Goal: Navigation & Orientation: Find specific page/section

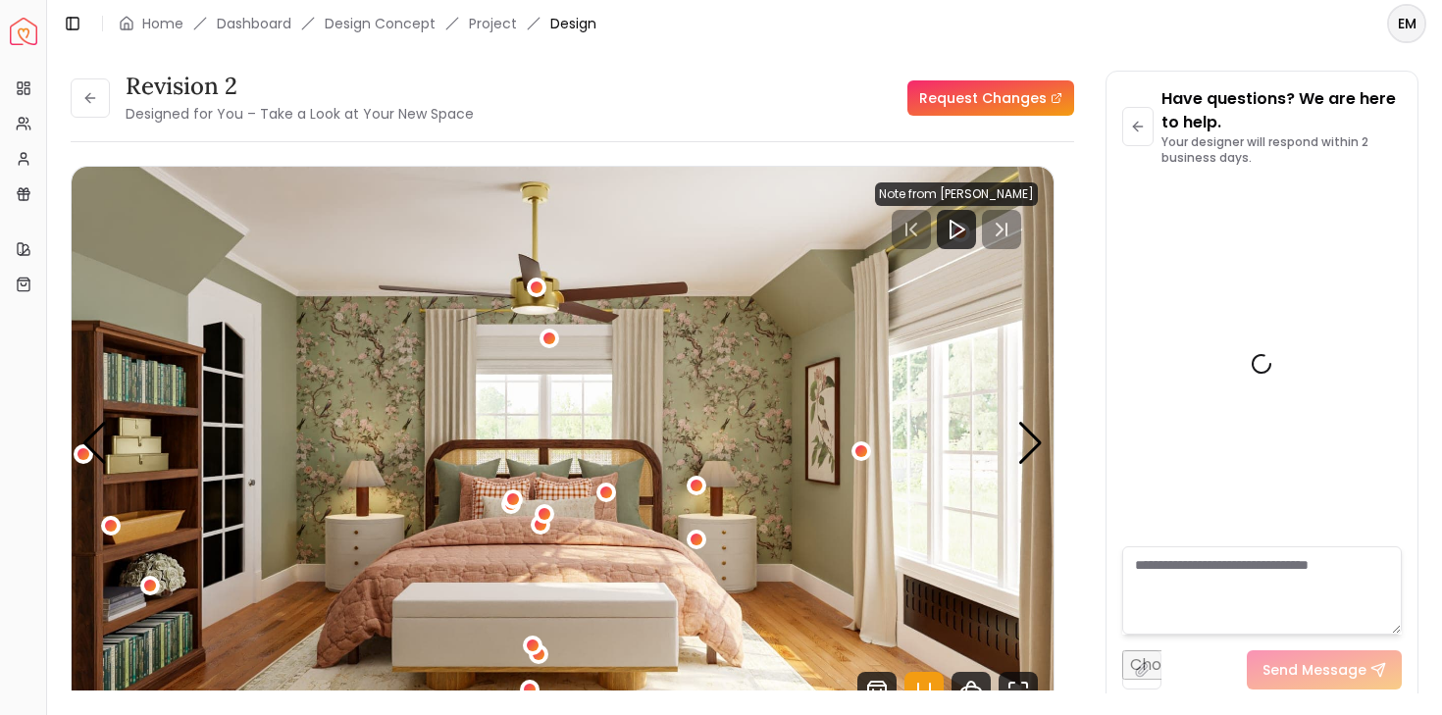
scroll to position [6830, 0]
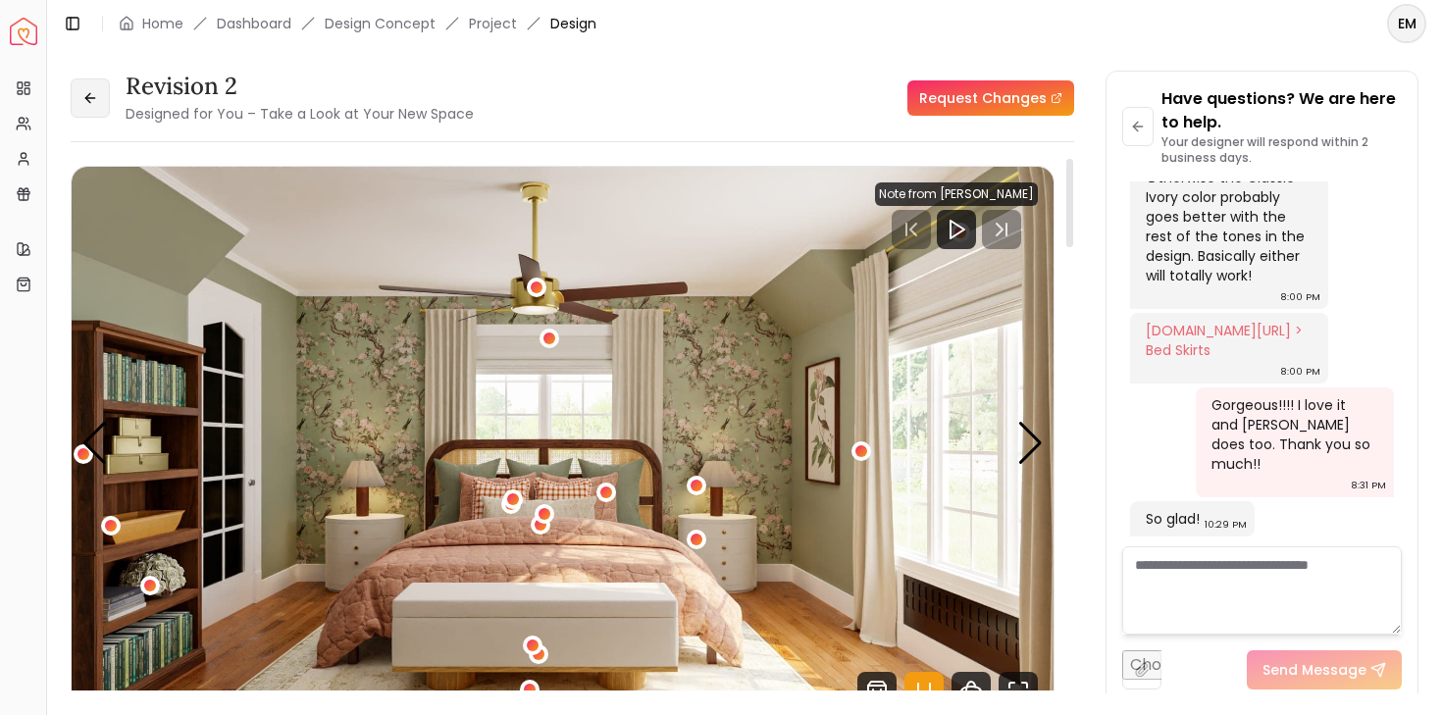
click at [98, 96] on button at bounding box center [90, 97] width 39 height 39
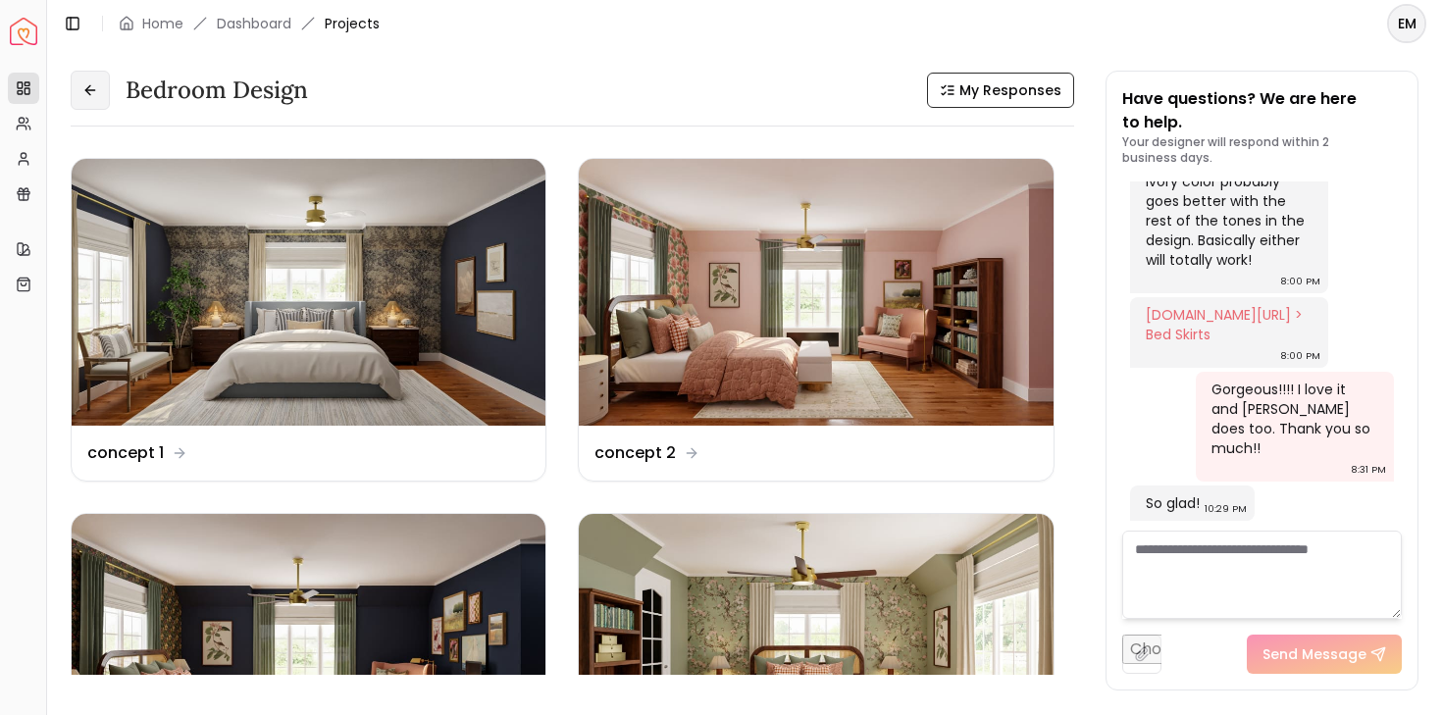
click at [103, 94] on button at bounding box center [90, 90] width 39 height 39
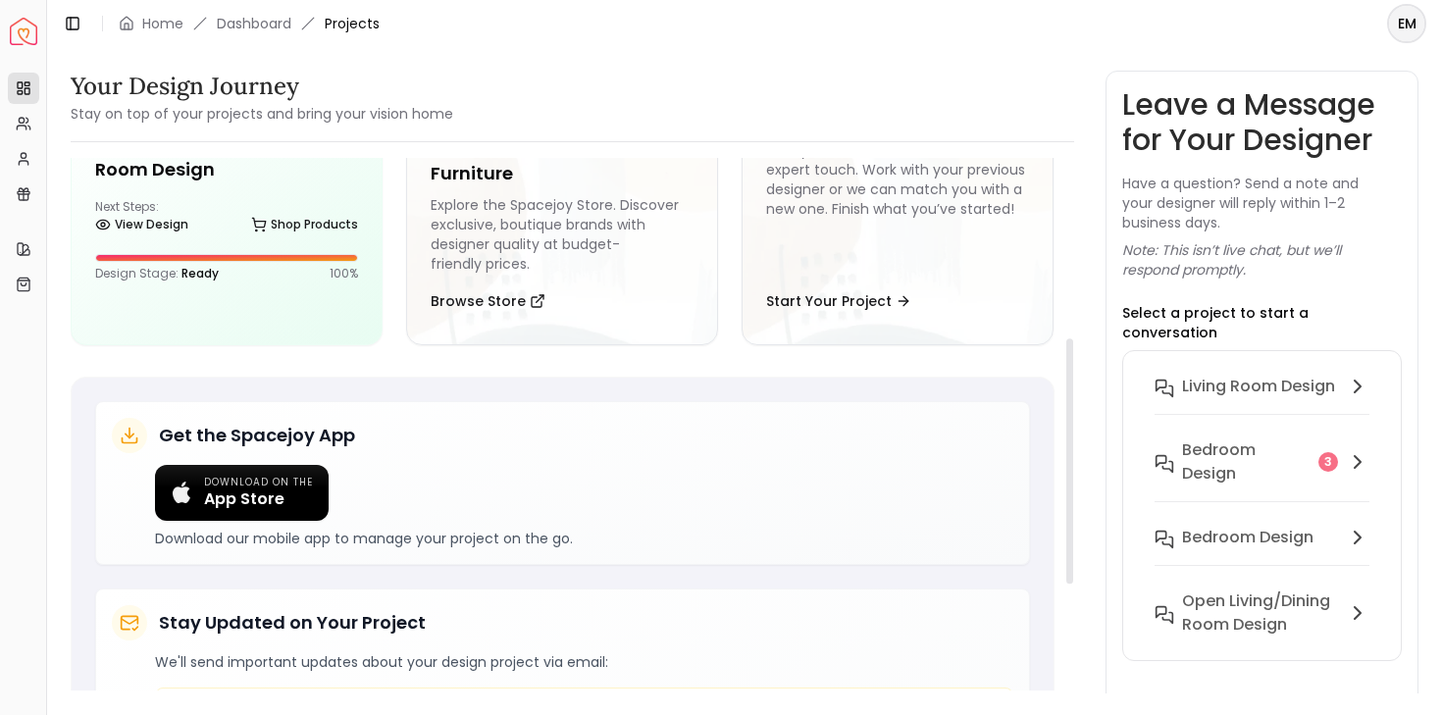
scroll to position [543, 0]
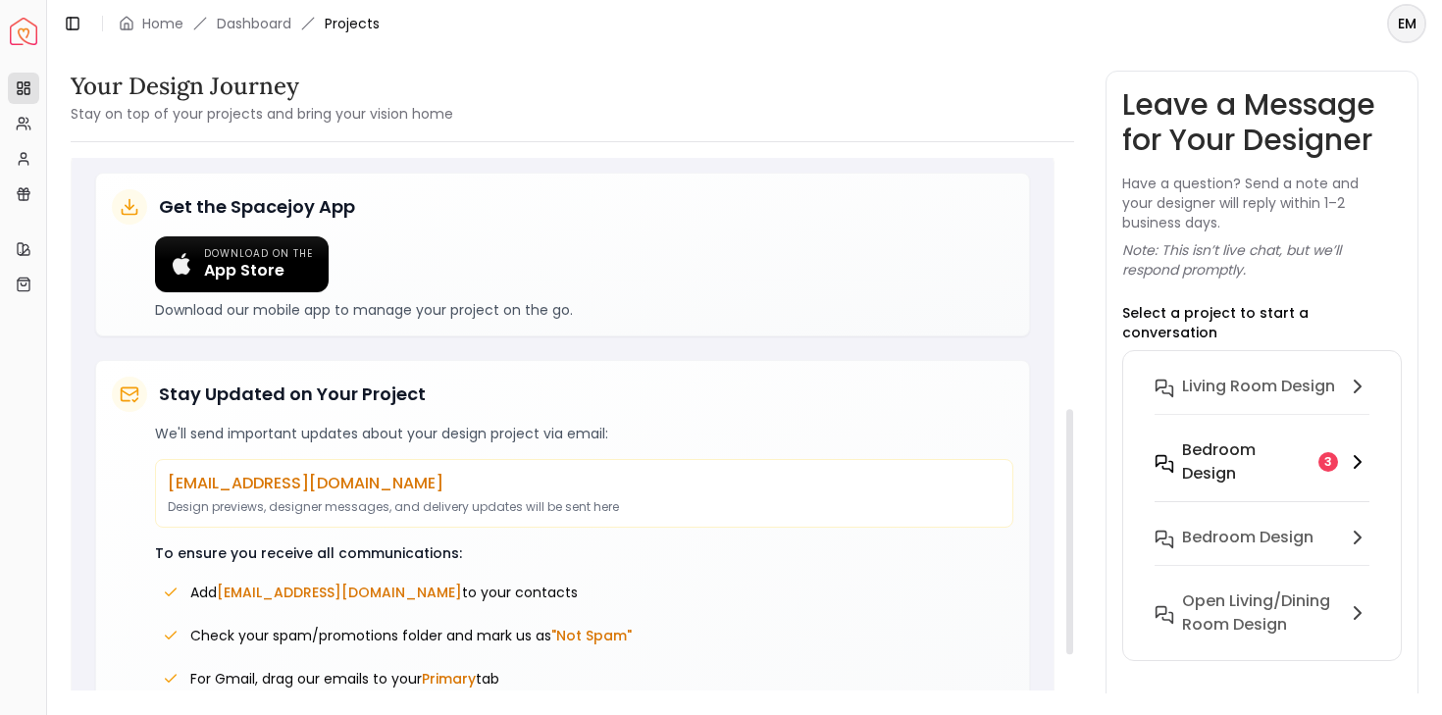
click at [1224, 456] on h6 "Bedroom design" at bounding box center [1246, 461] width 129 height 47
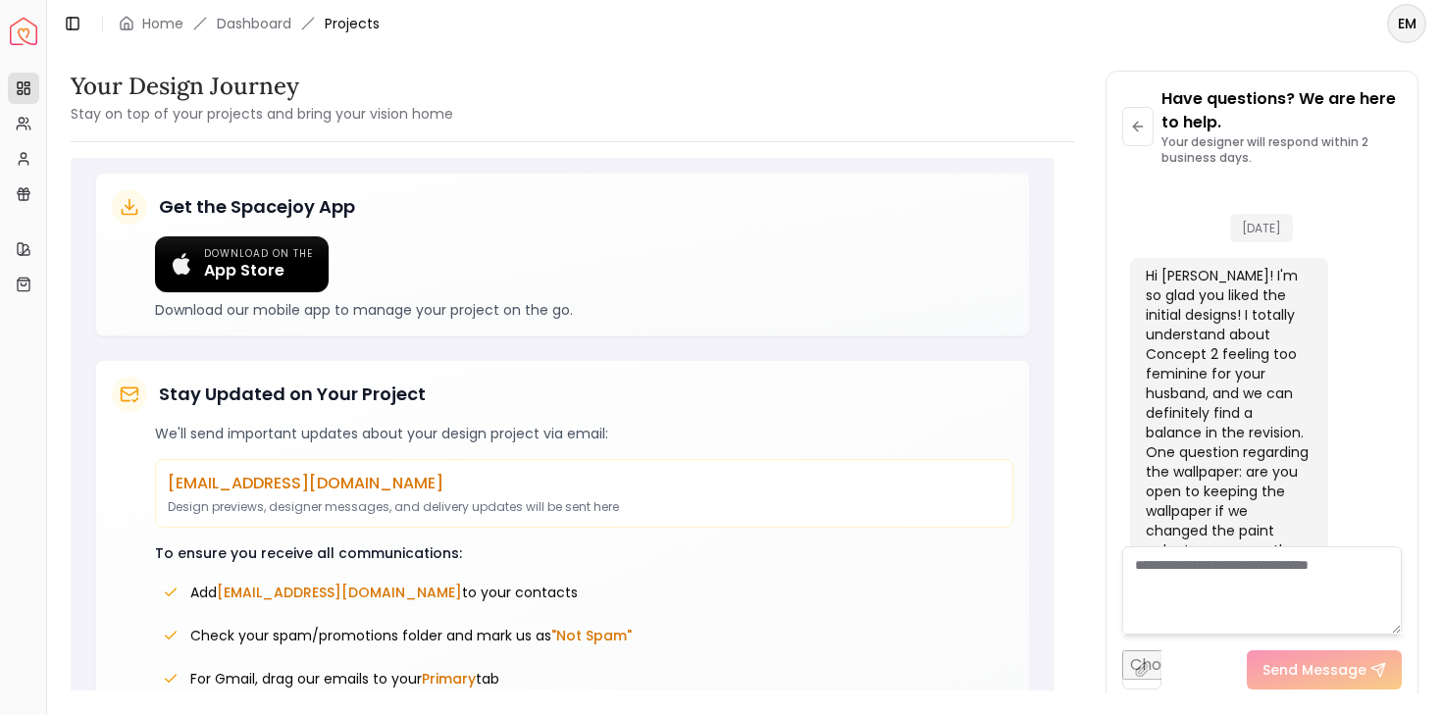
scroll to position [6830, 0]
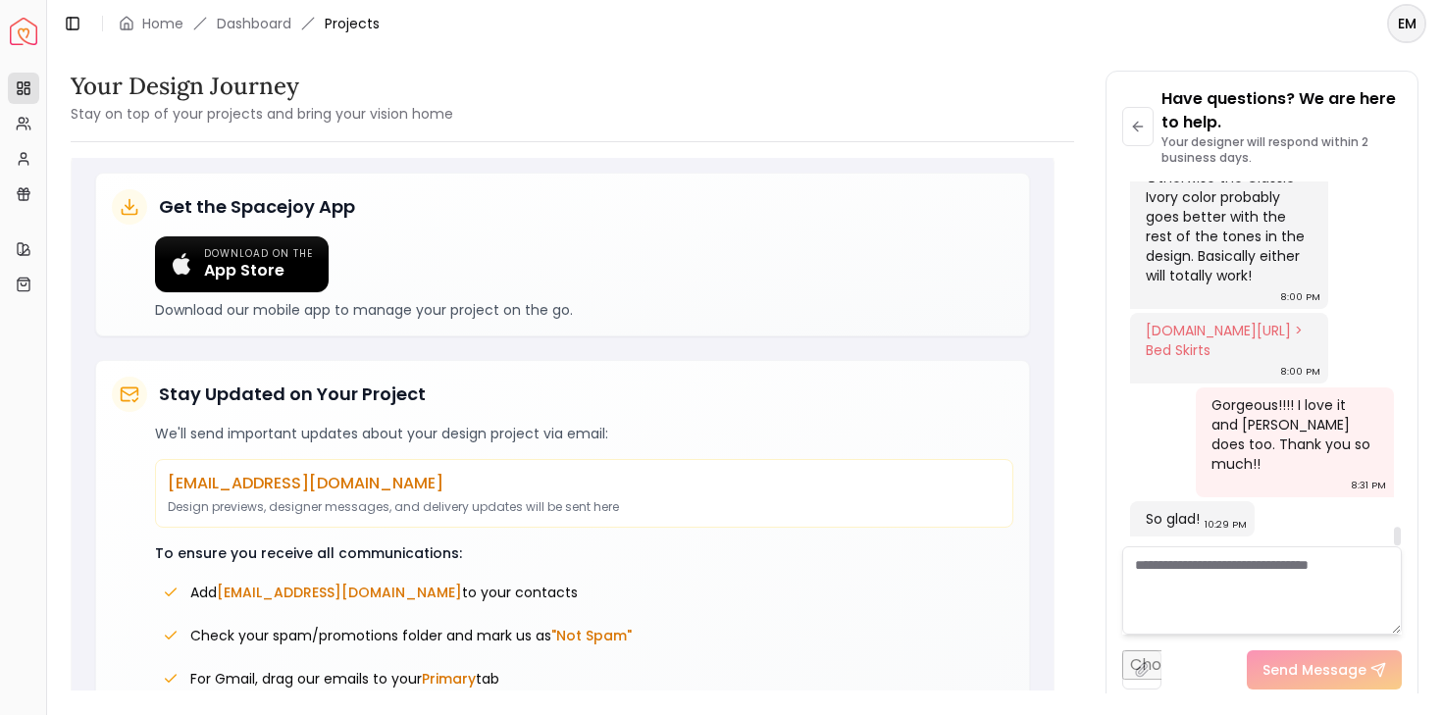
click at [1279, 598] on textarea at bounding box center [1262, 590] width 281 height 88
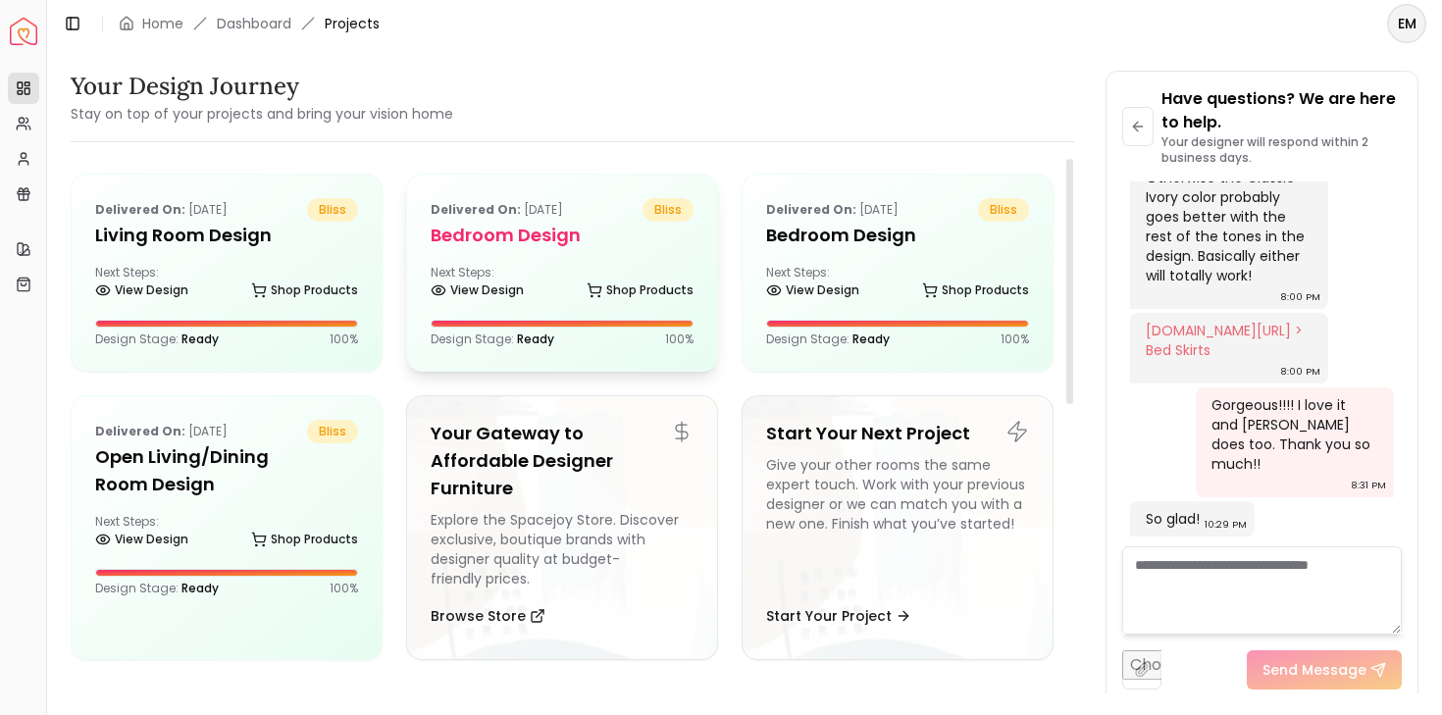
click at [500, 259] on div "Delivered on: [DATE] bliss Bedroom design Next Steps: View Design Shop Products…" at bounding box center [562, 273] width 310 height 196
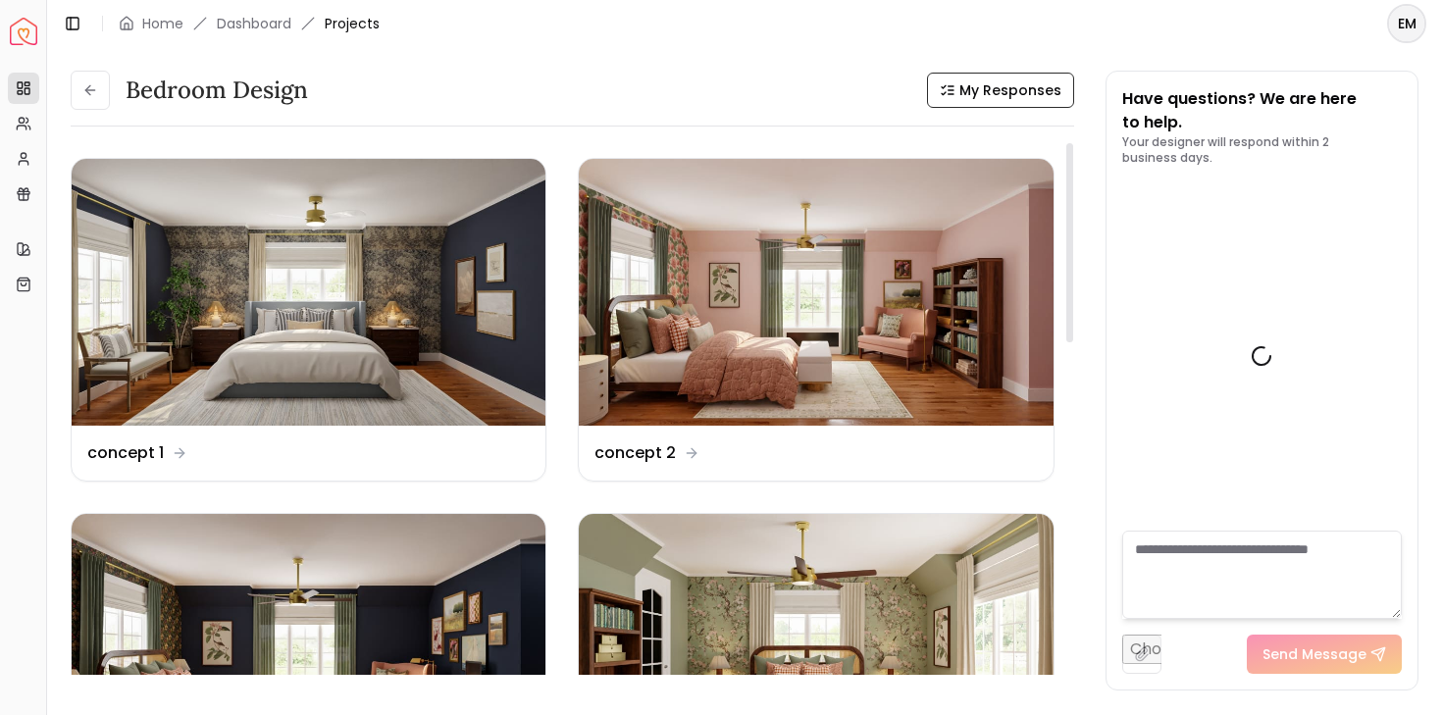
scroll to position [6846, 0]
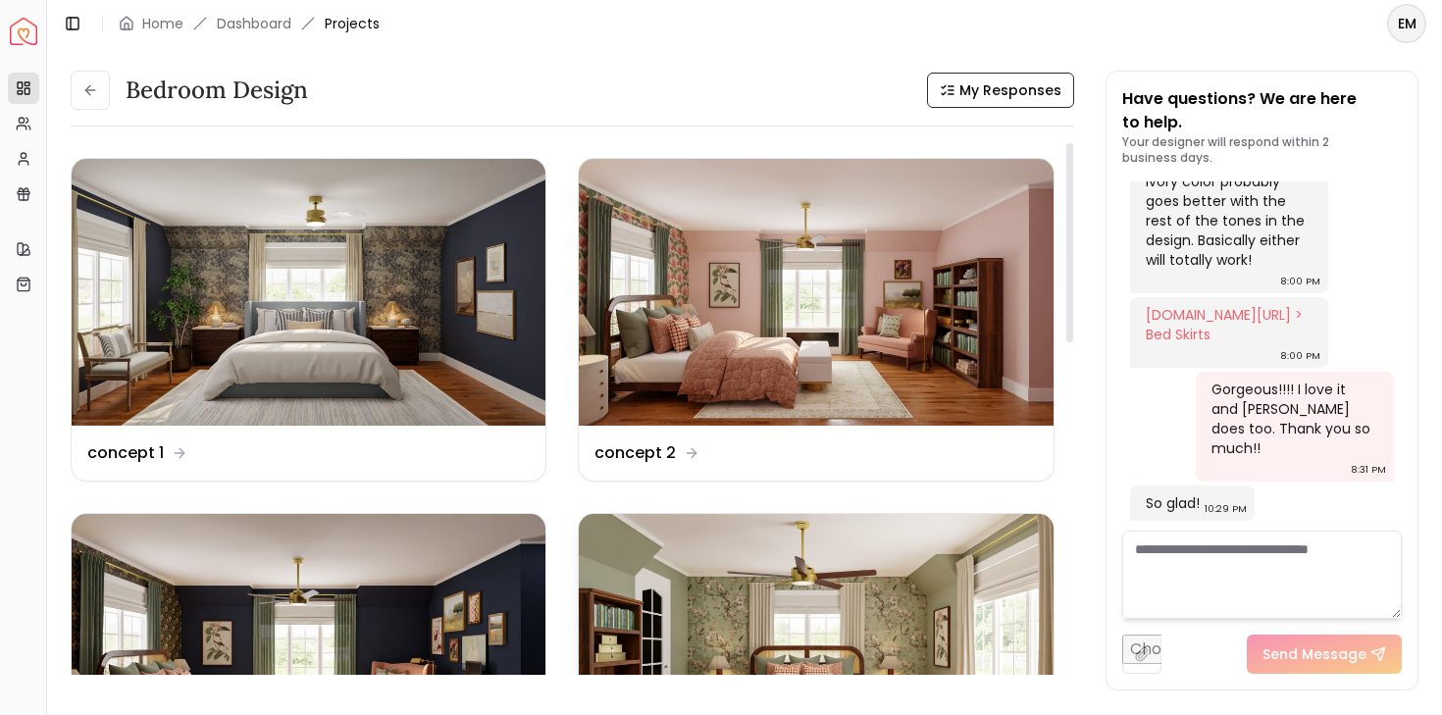
click at [698, 559] on img at bounding box center [816, 647] width 474 height 267
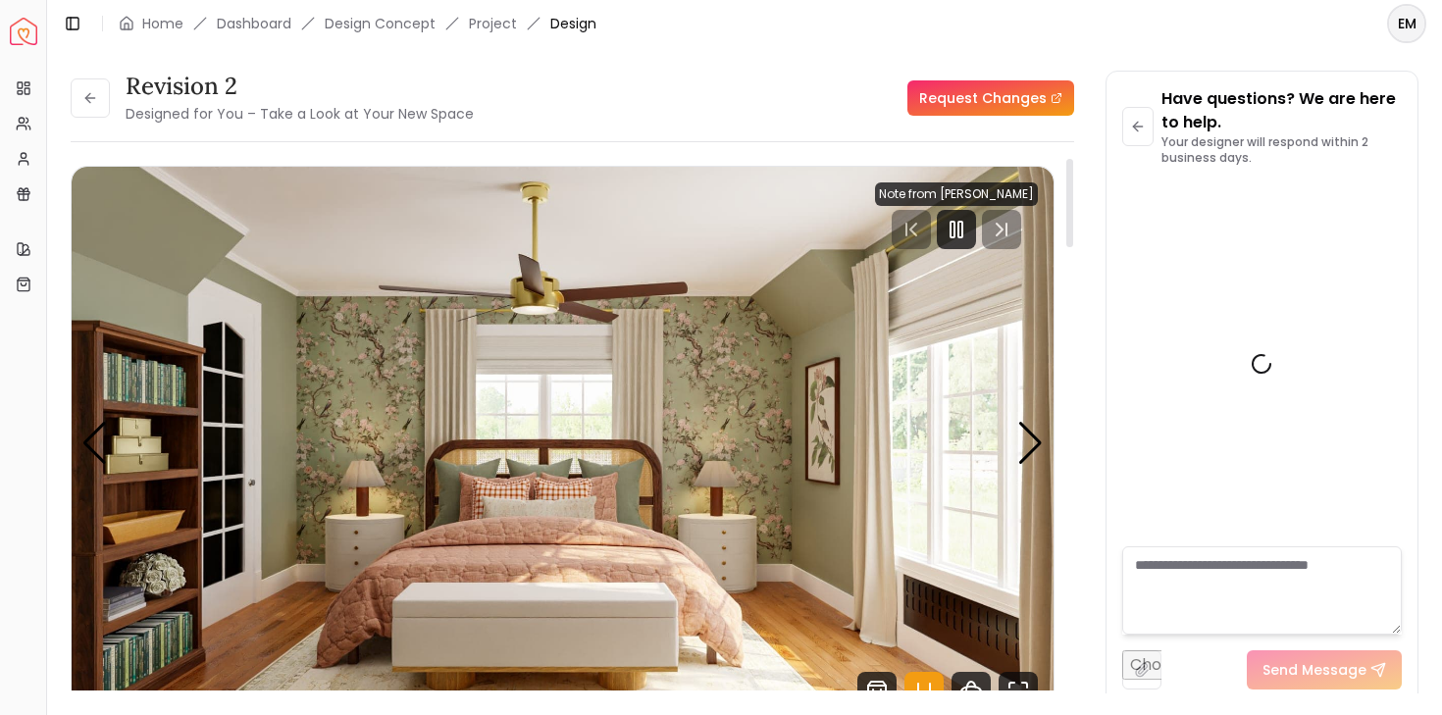
scroll to position [6830, 0]
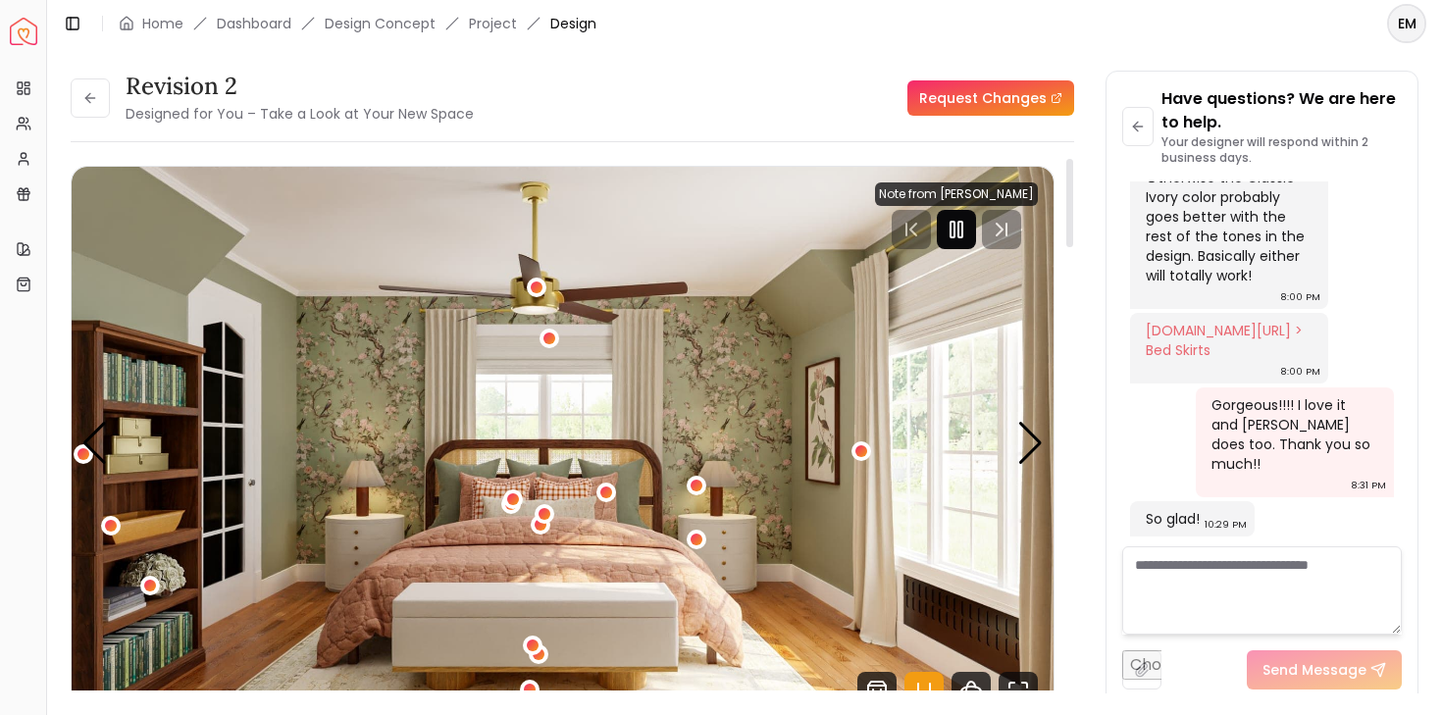
click at [968, 222] on icon "Pause" at bounding box center [957, 230] width 24 height 24
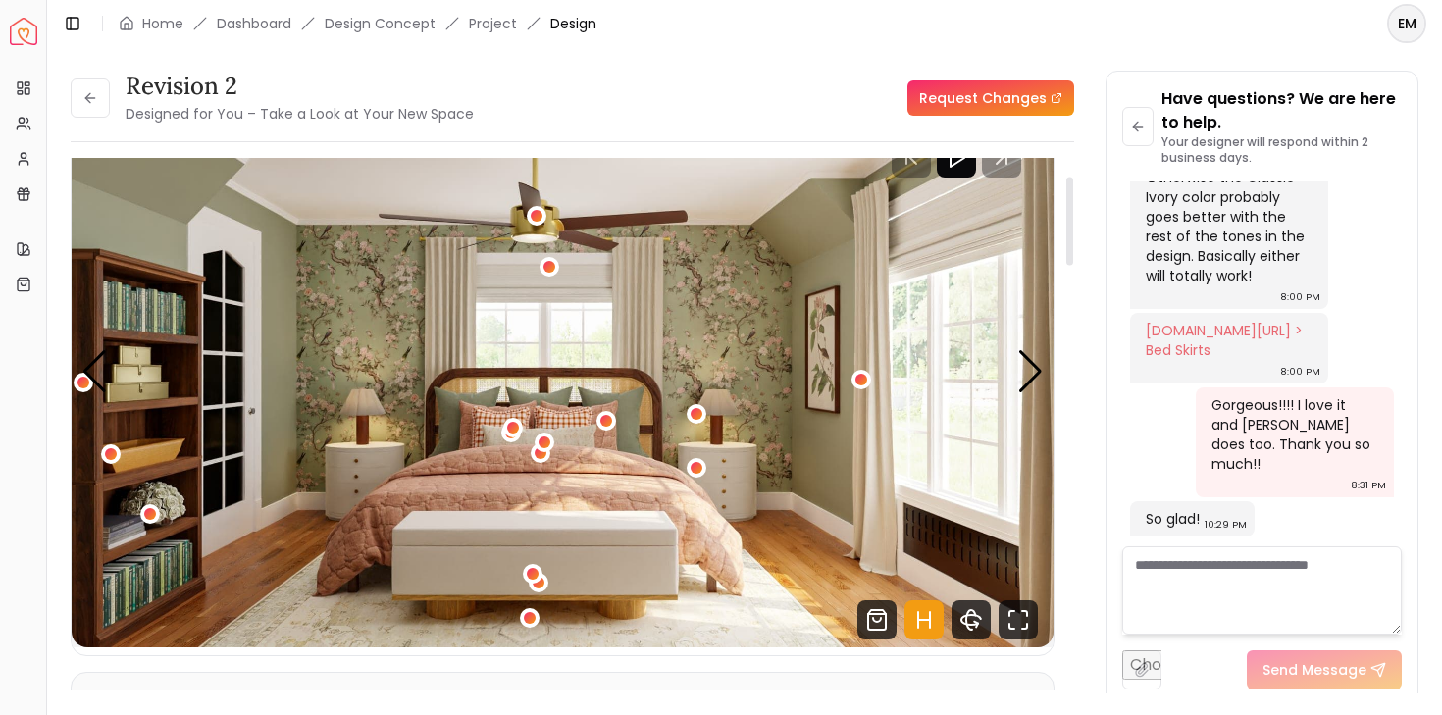
scroll to position [110, 0]
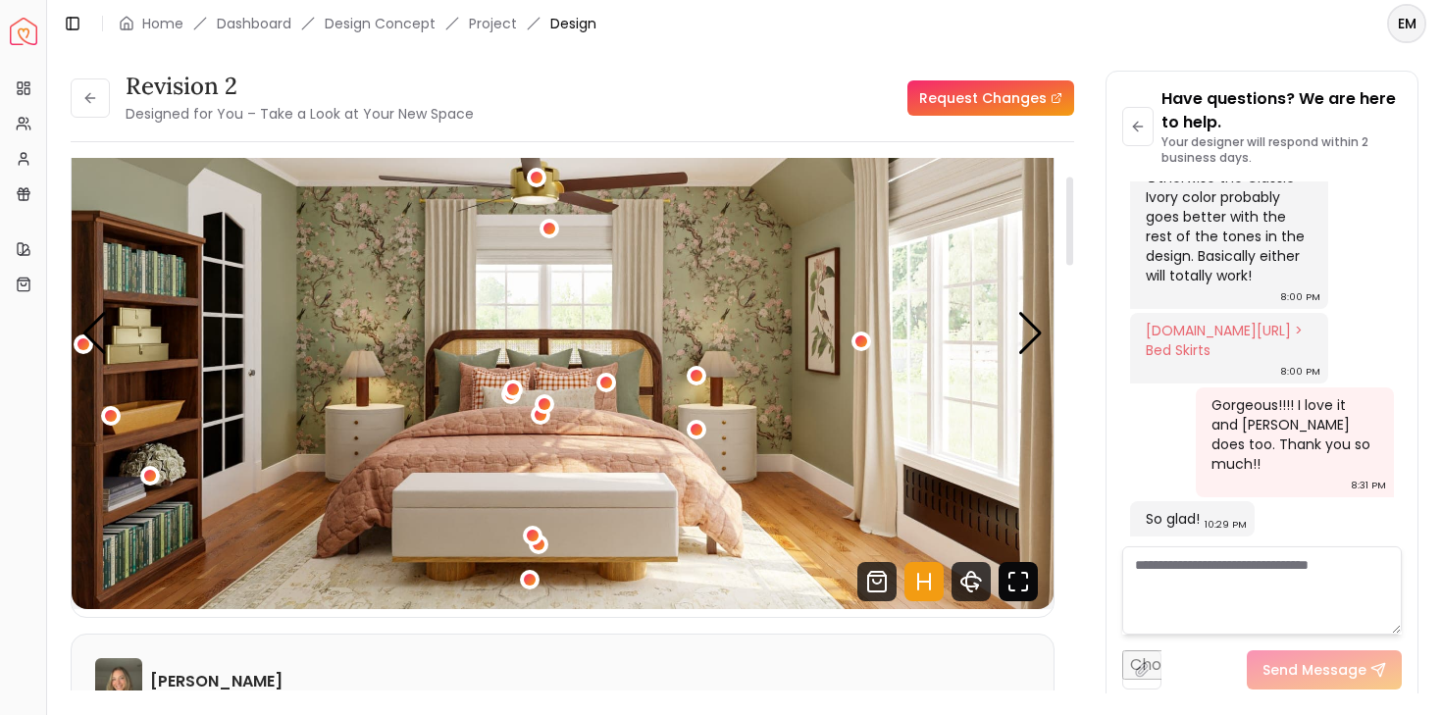
click at [1013, 568] on icon "Fullscreen" at bounding box center [1017, 581] width 39 height 39
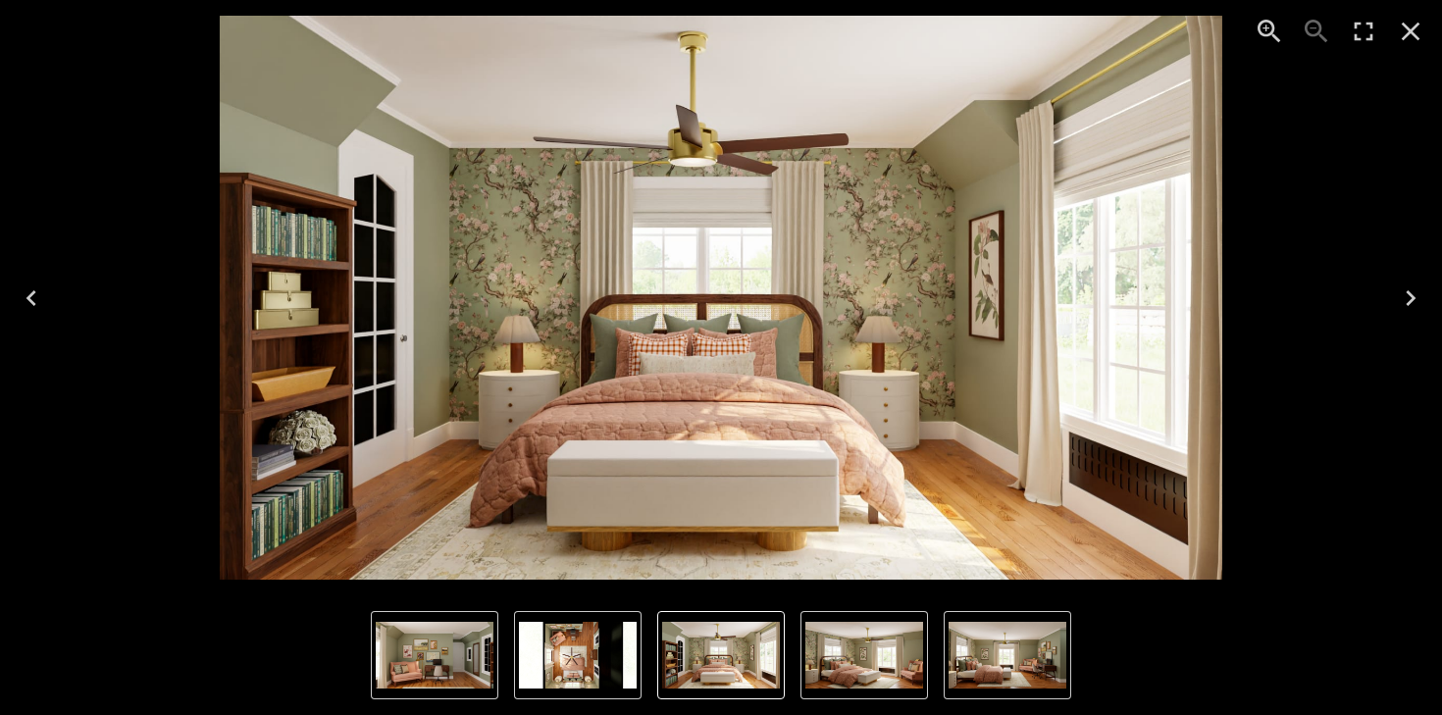
click at [1420, 287] on icon "Next" at bounding box center [1410, 297] width 31 height 31
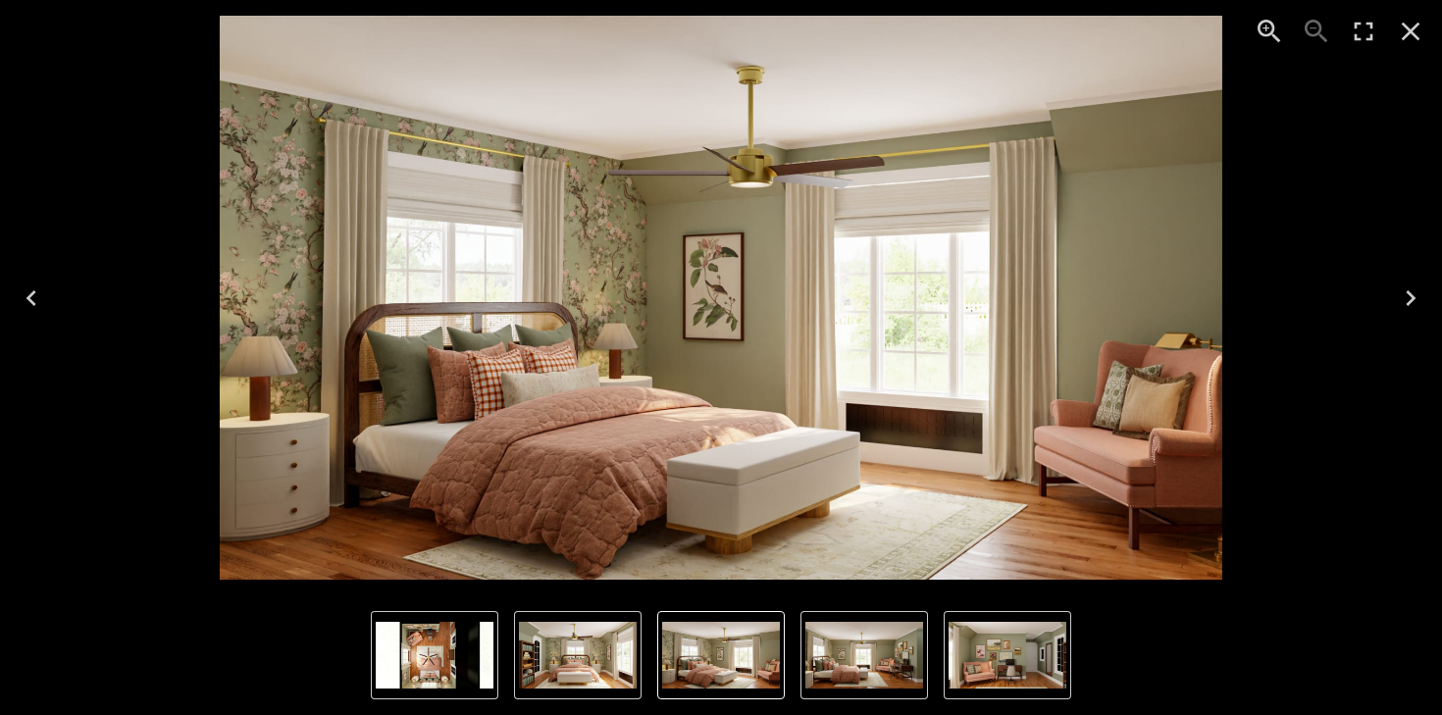
click at [1424, 301] on icon "Next" at bounding box center [1410, 297] width 31 height 31
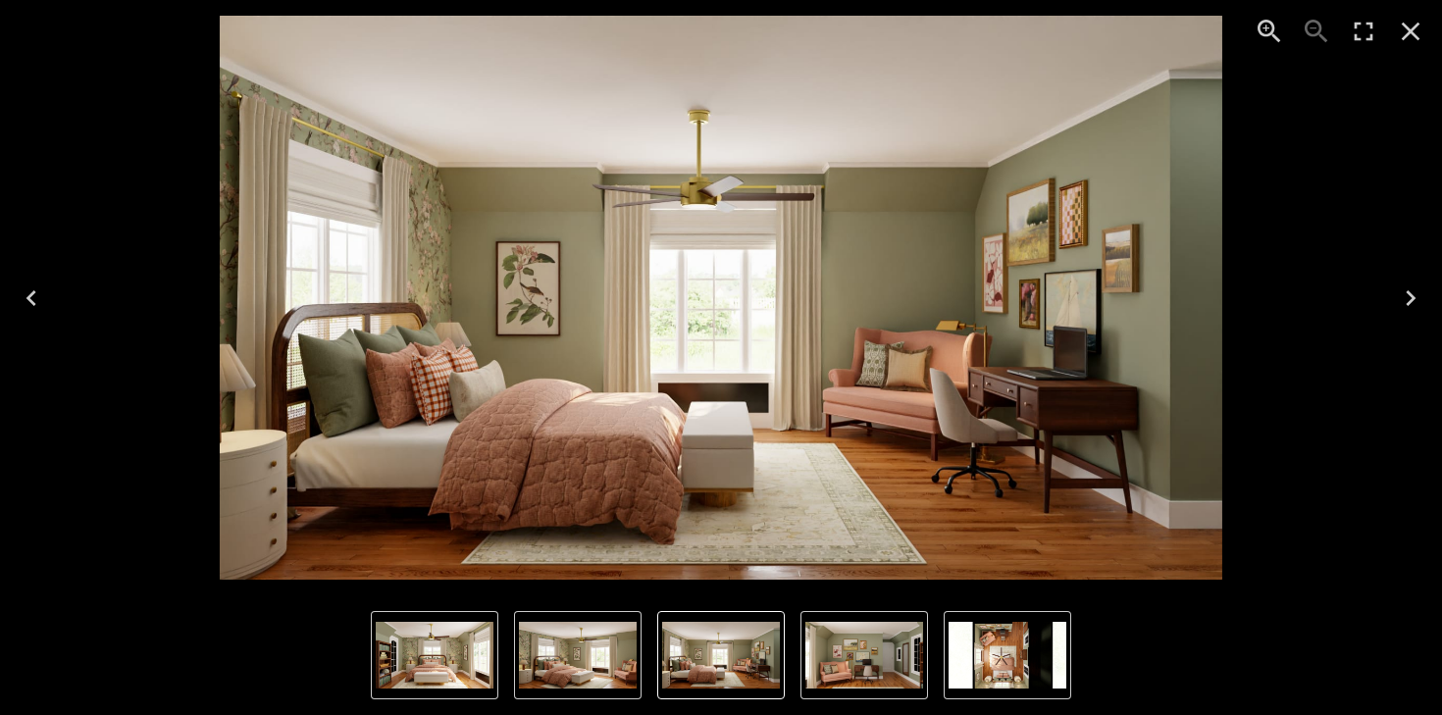
click at [1424, 301] on icon "Next" at bounding box center [1410, 297] width 31 height 31
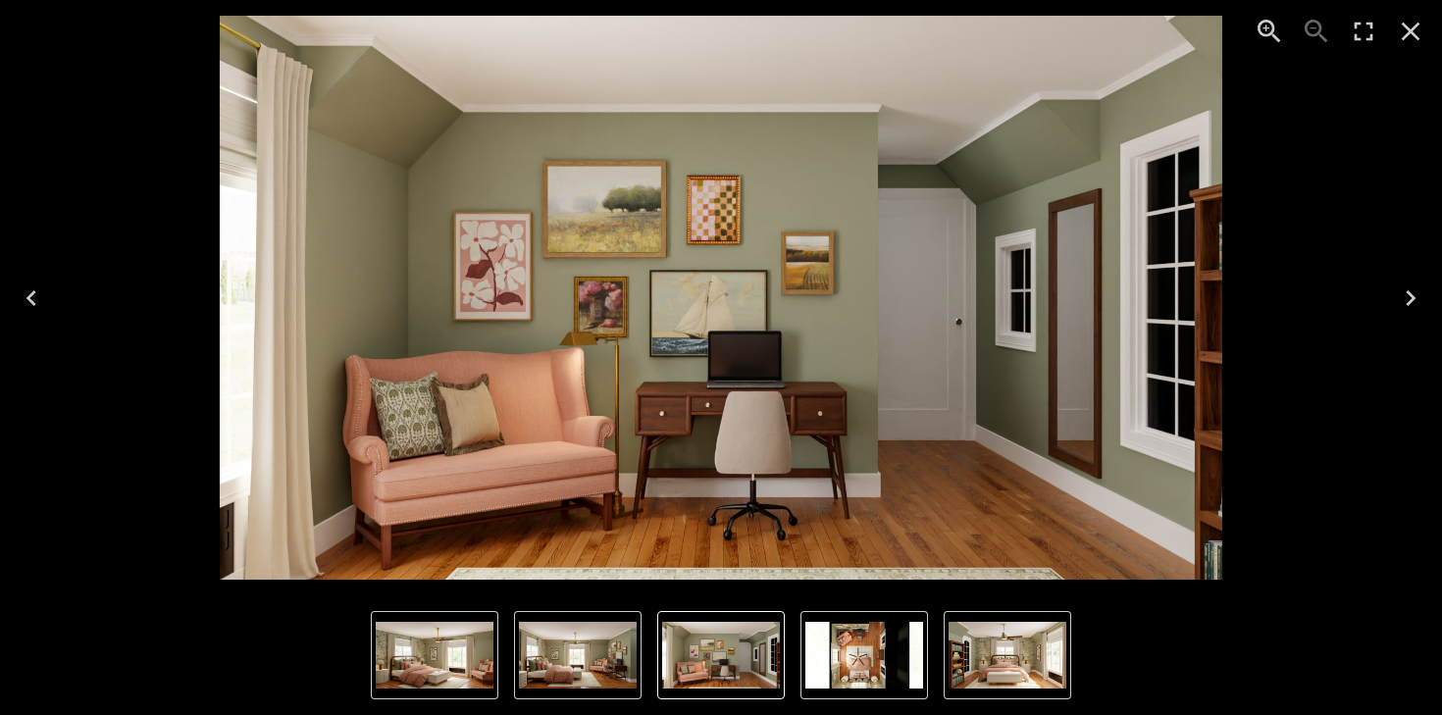
click at [1424, 301] on icon "Next" at bounding box center [1410, 297] width 31 height 31
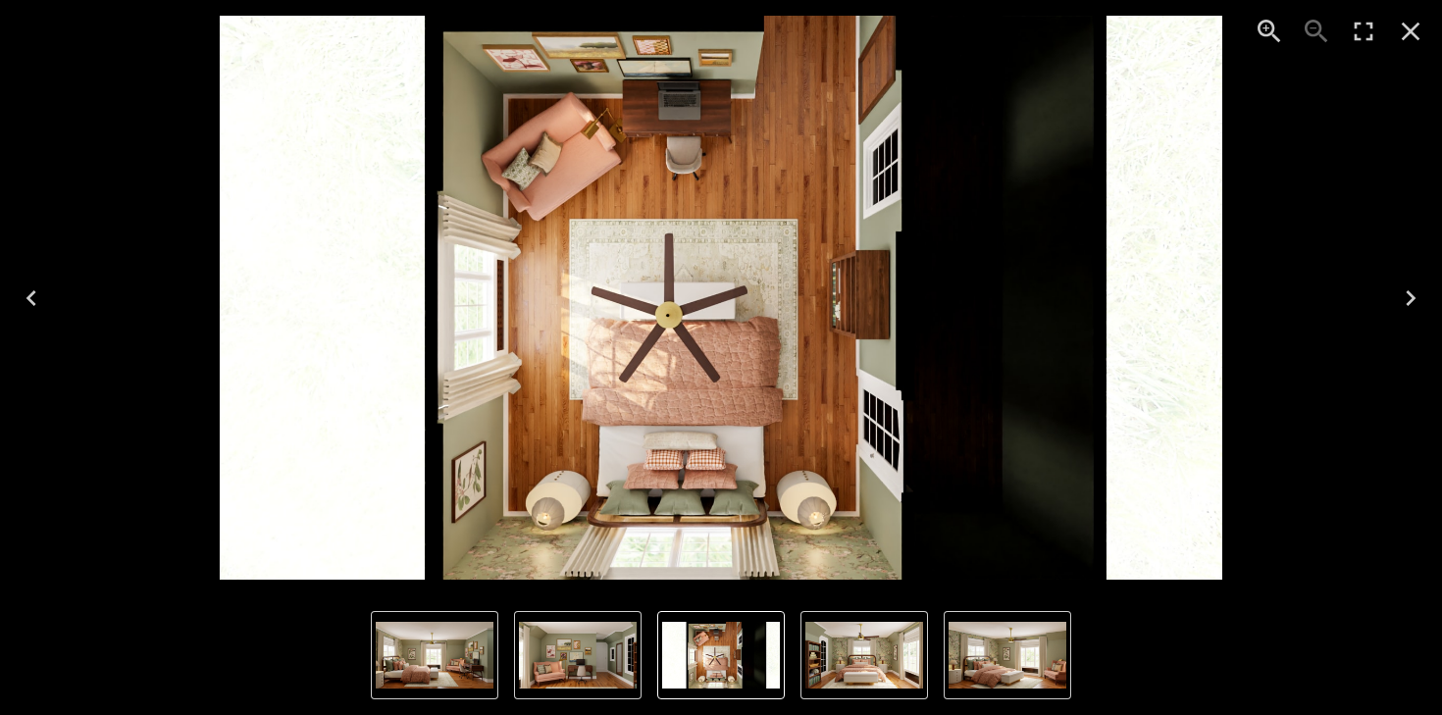
click at [1423, 304] on icon "Next" at bounding box center [1410, 297] width 31 height 31
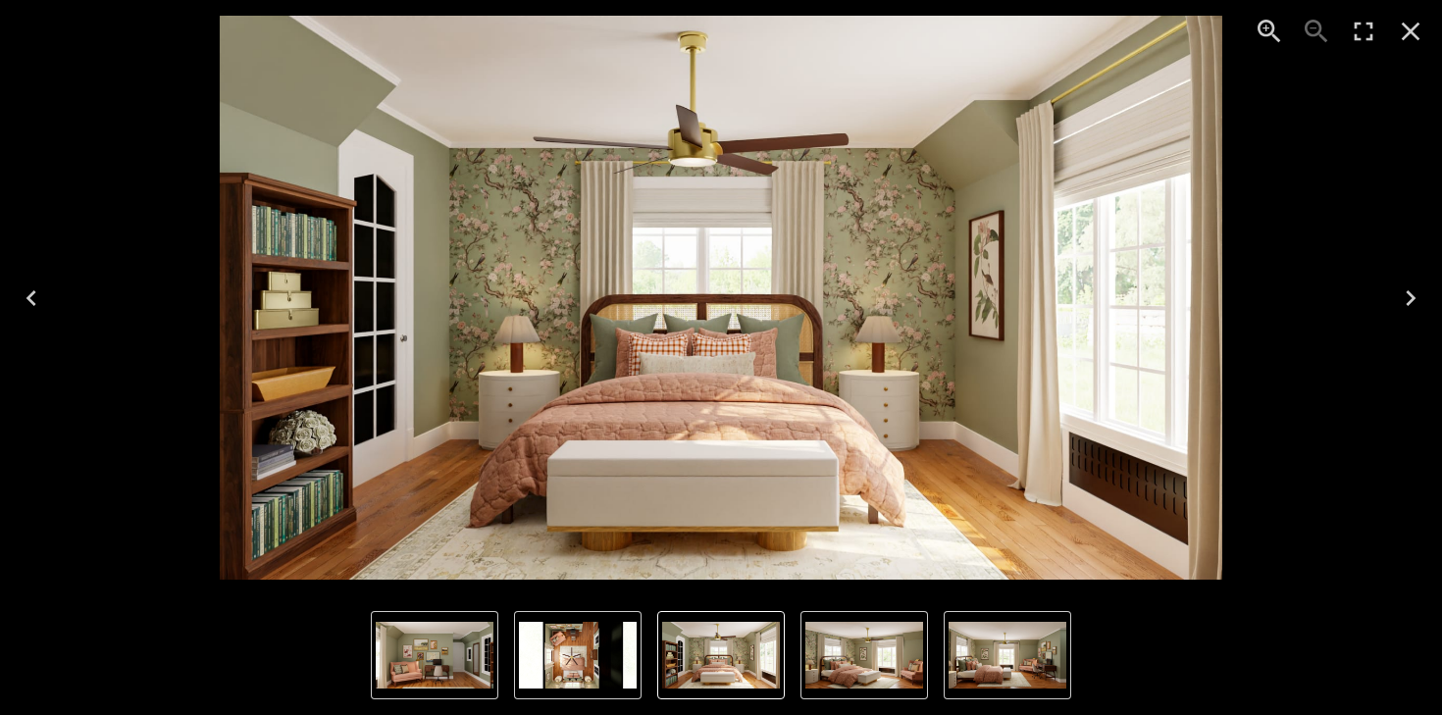
click at [1408, 33] on icon "Close" at bounding box center [1411, 32] width 19 height 19
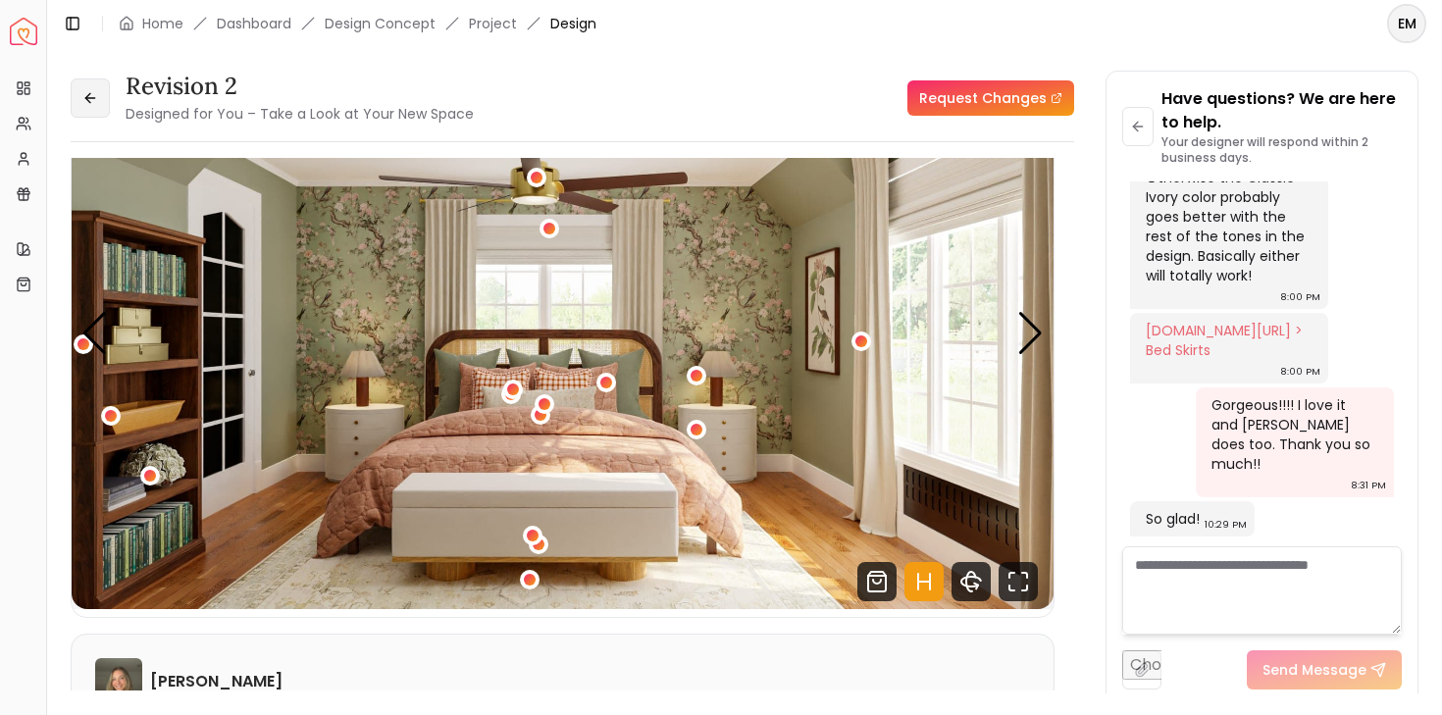
click at [81, 91] on button at bounding box center [90, 97] width 39 height 39
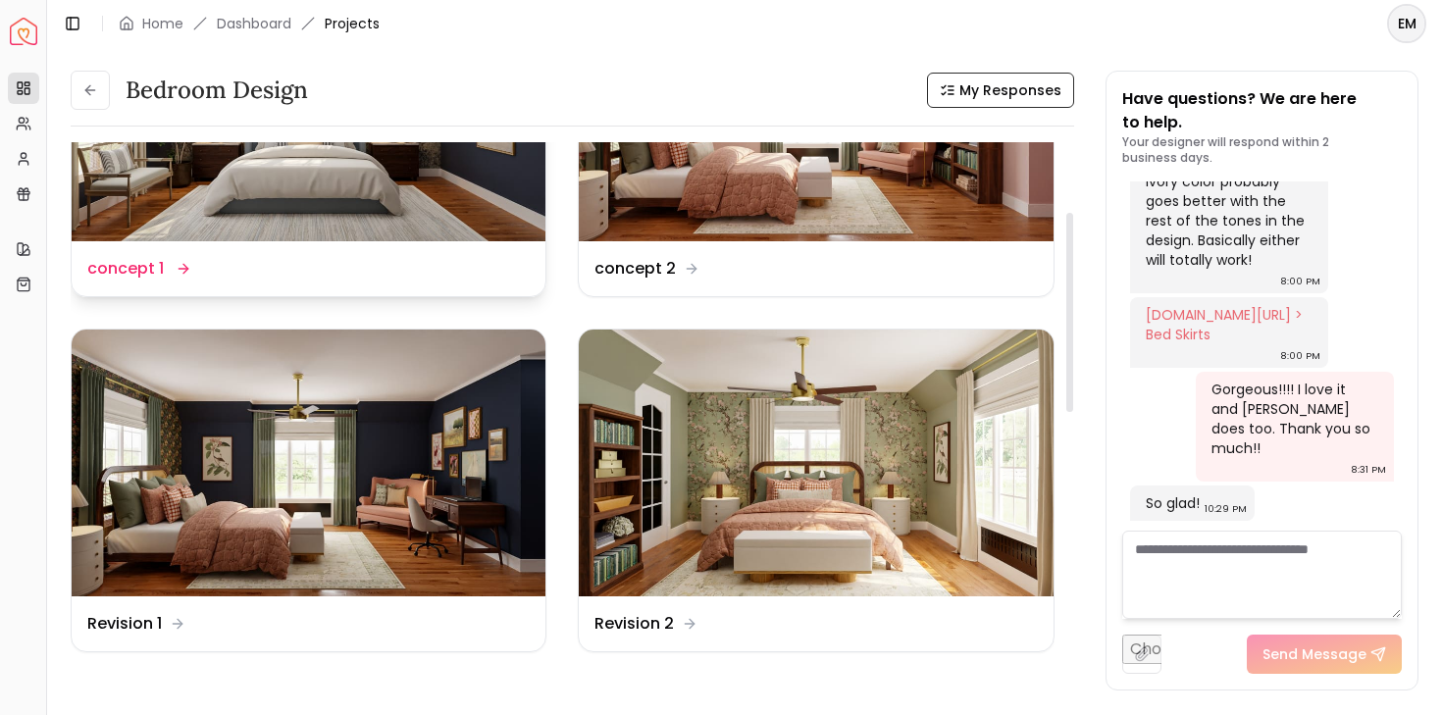
scroll to position [186, 0]
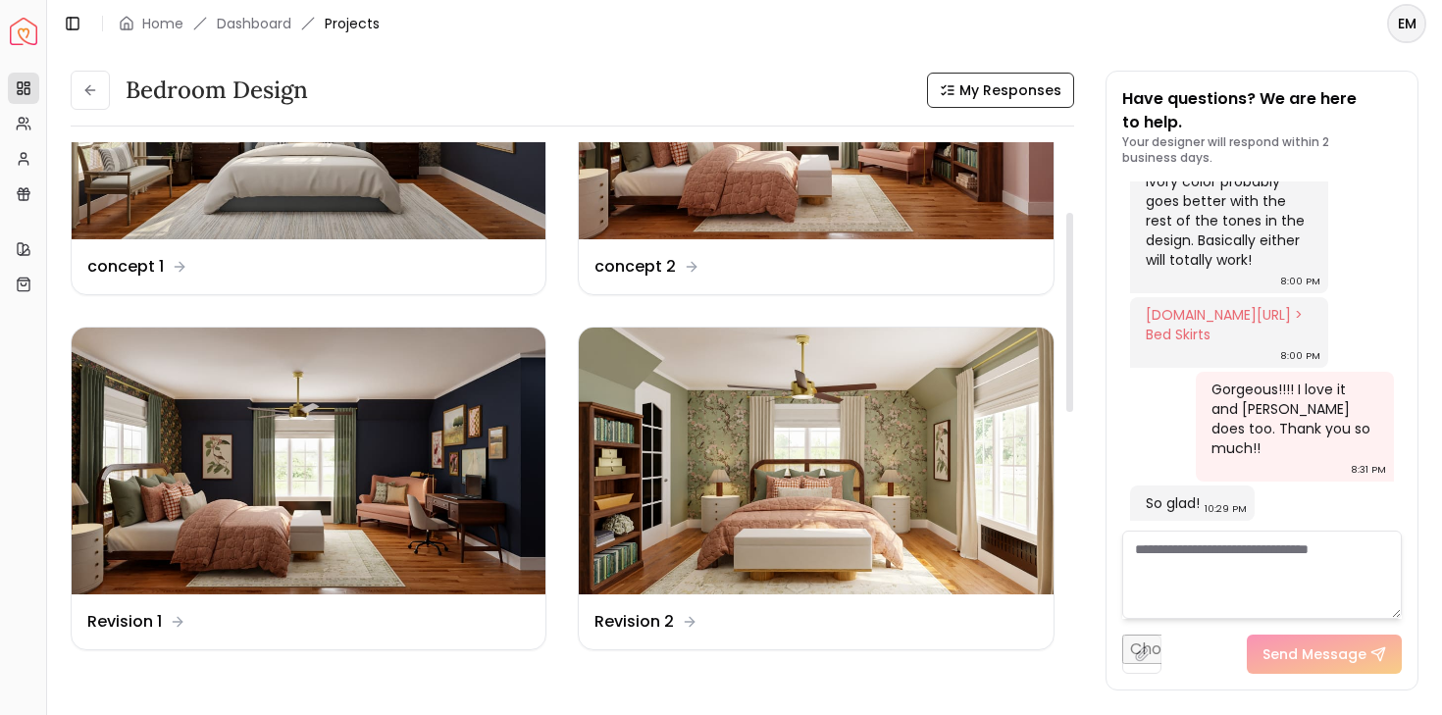
click at [96, 64] on div "Bedroom design My Responses Bedroom design My Responses Design Name concept 1 D…" at bounding box center [744, 370] width 1395 height 646
click at [88, 96] on icon at bounding box center [90, 90] width 16 height 16
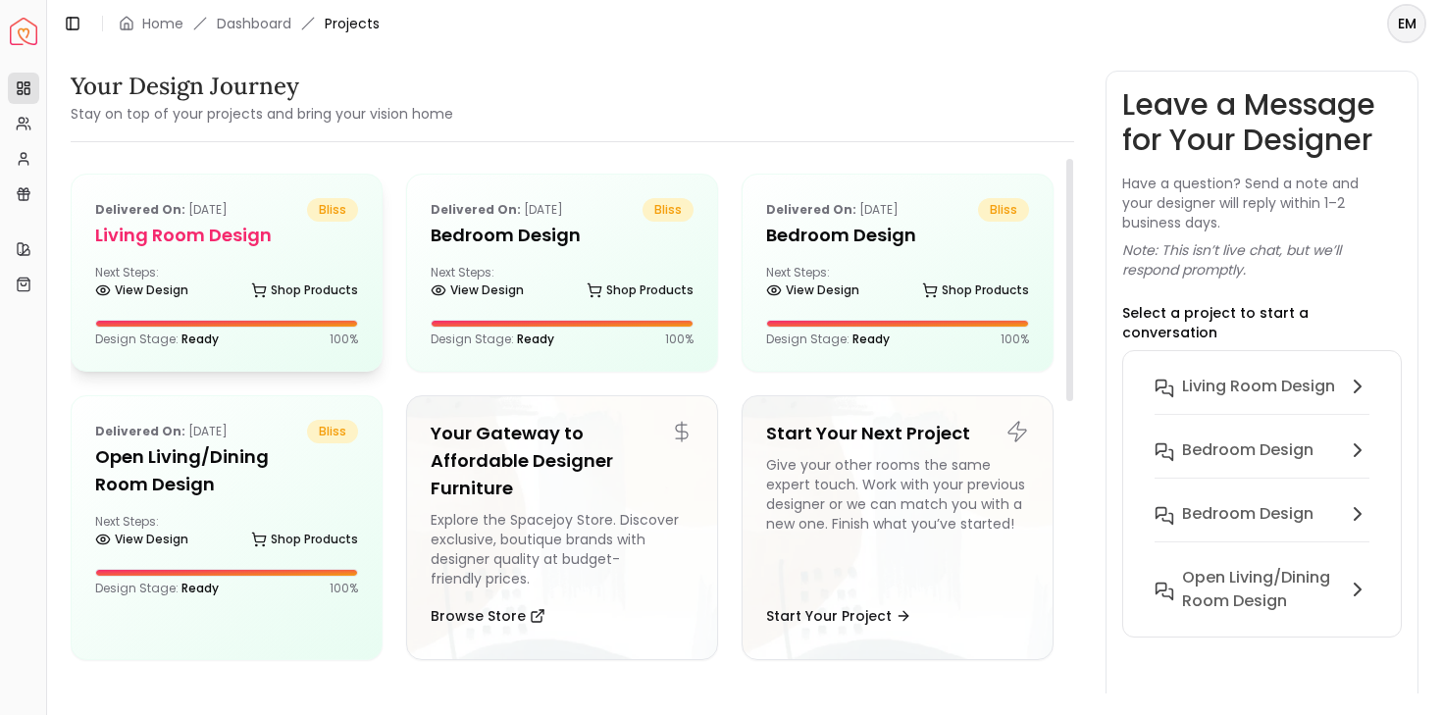
click at [294, 246] on h5 "Living Room design" at bounding box center [226, 235] width 263 height 27
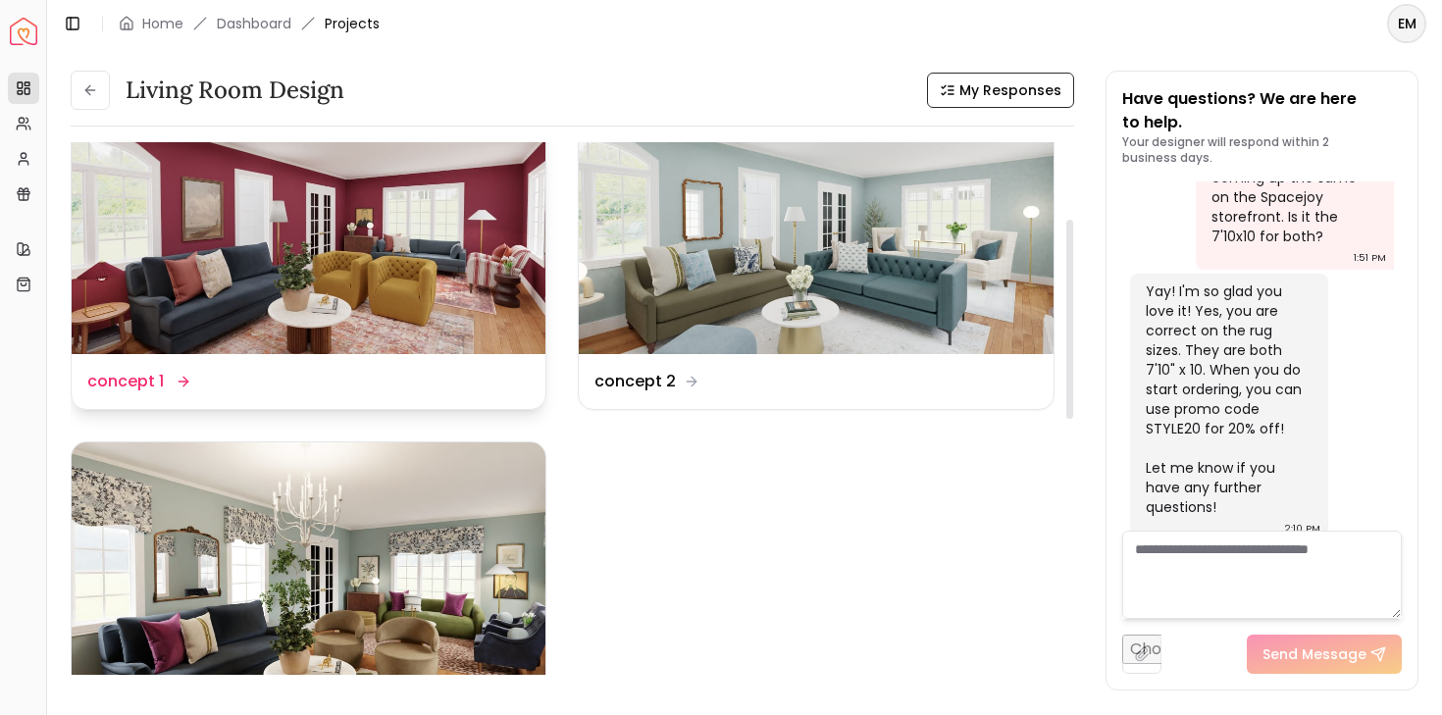
scroll to position [348, 0]
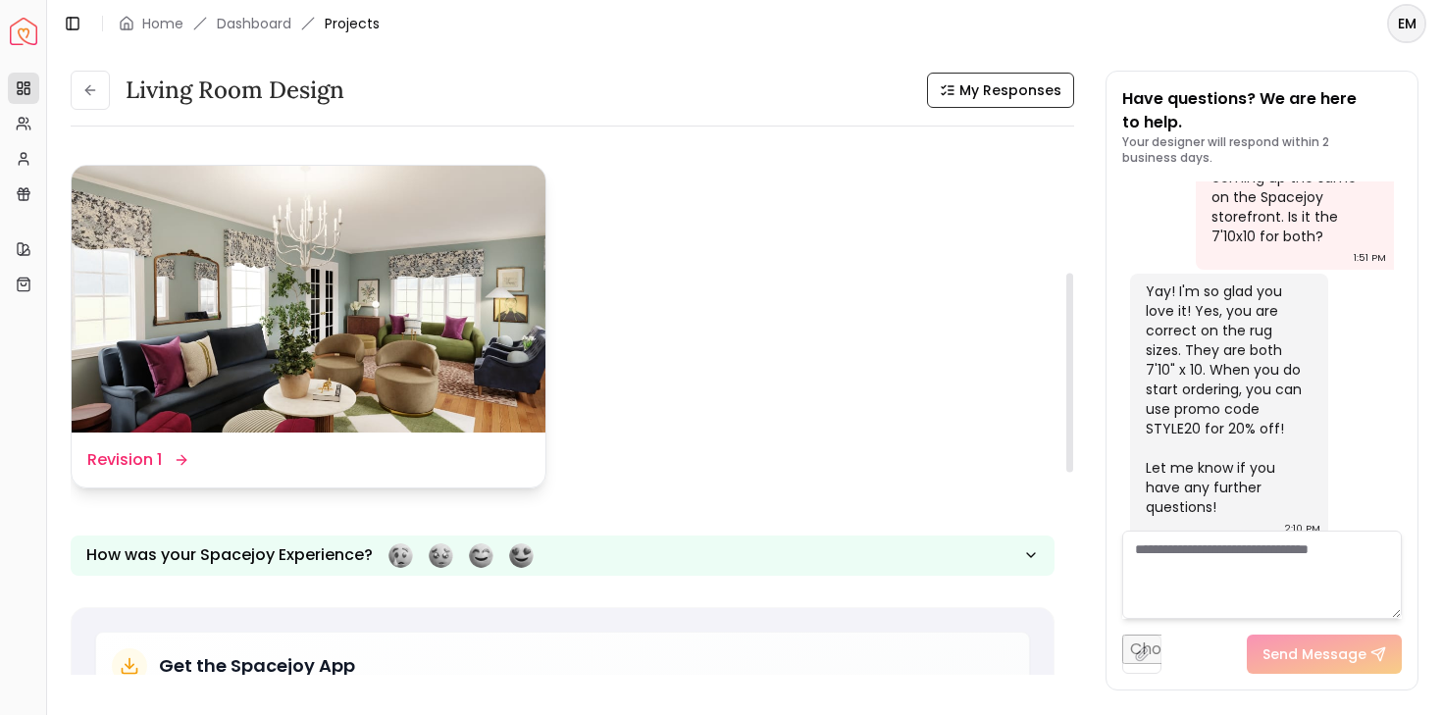
click at [277, 298] on img at bounding box center [309, 299] width 474 height 267
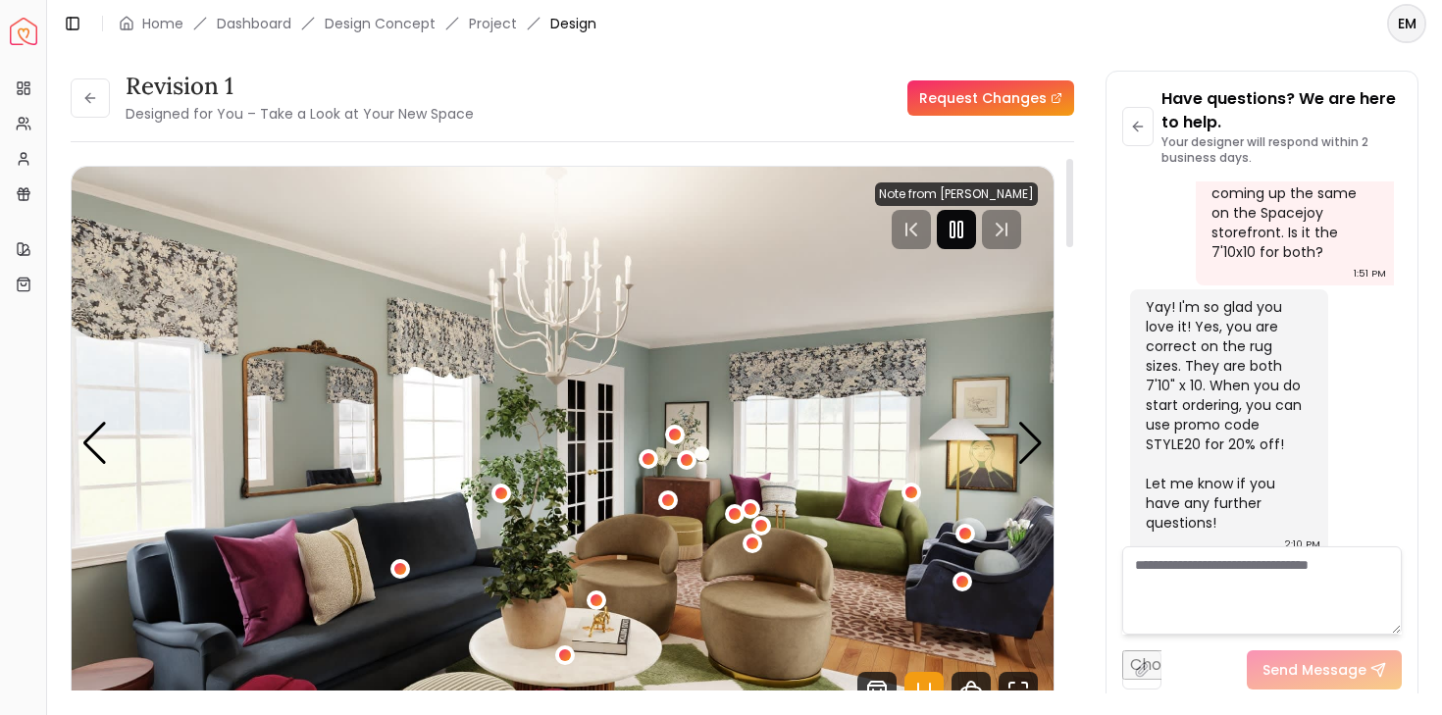
click at [976, 226] on div at bounding box center [956, 229] width 39 height 39
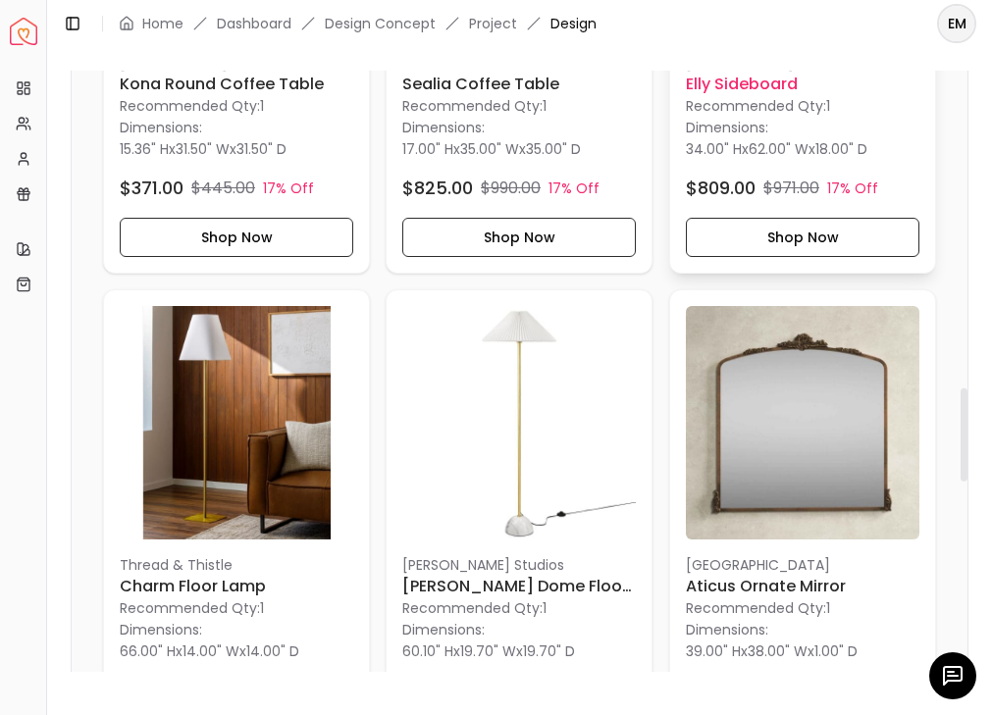
scroll to position [1698, 0]
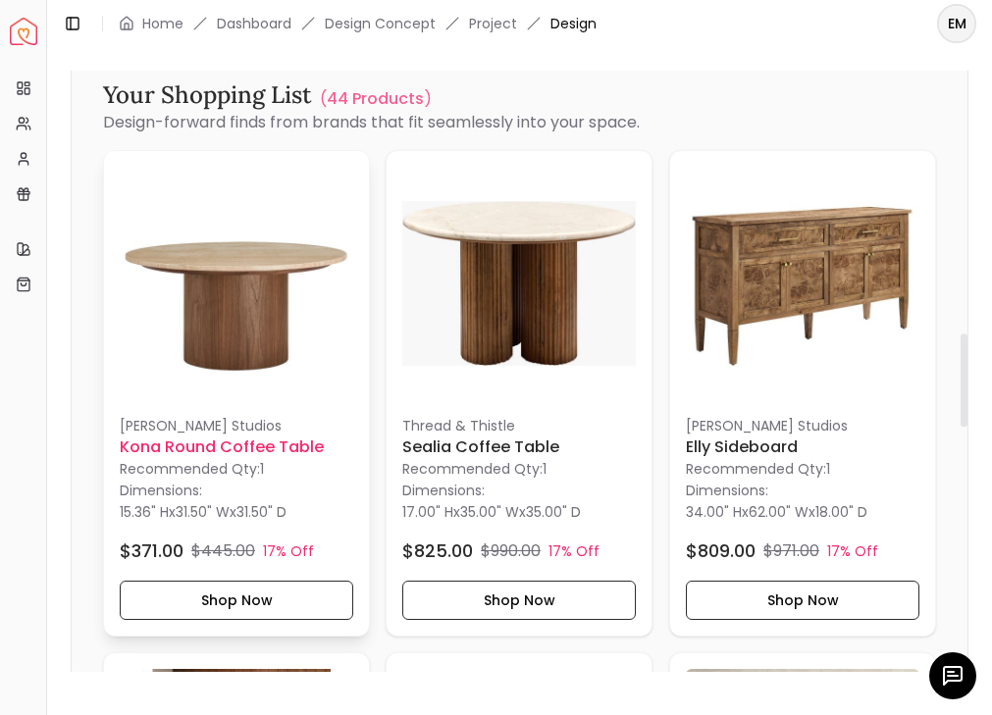
click at [273, 272] on img at bounding box center [236, 283] width 233 height 233
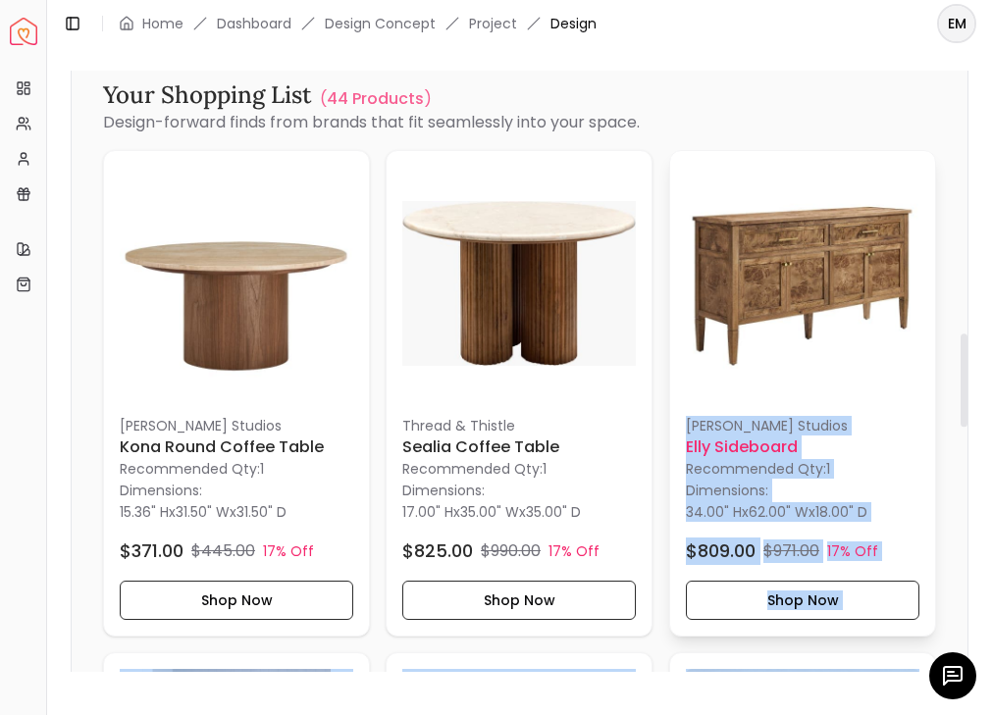
click at [852, 280] on div "Revision 1 Designed for You – Take a Look at Your New Space Request Changes Rev…" at bounding box center [519, 370] width 945 height 646
click at [569, 317] on img at bounding box center [518, 283] width 233 height 233
